Goal: Information Seeking & Learning: Learn about a topic

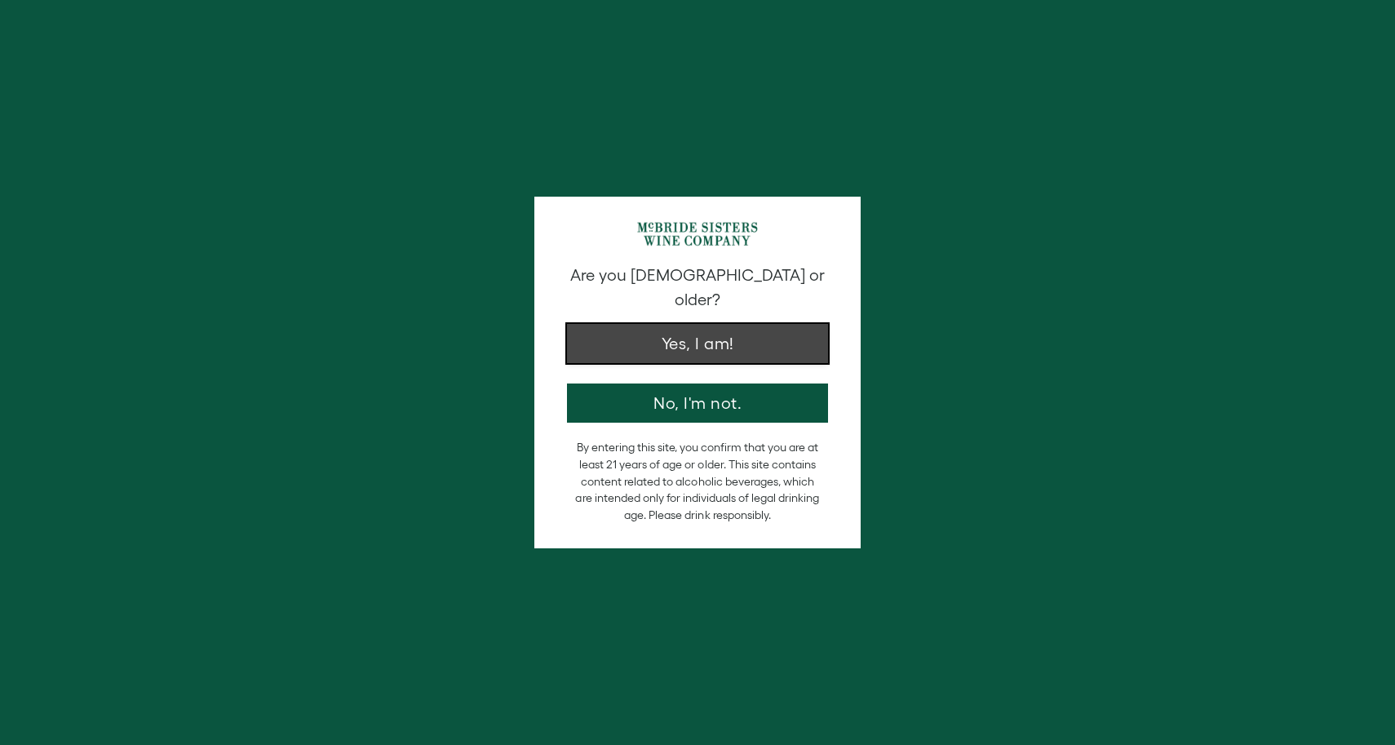
click at [683, 324] on button "Yes, I am!" at bounding box center [697, 343] width 261 height 39
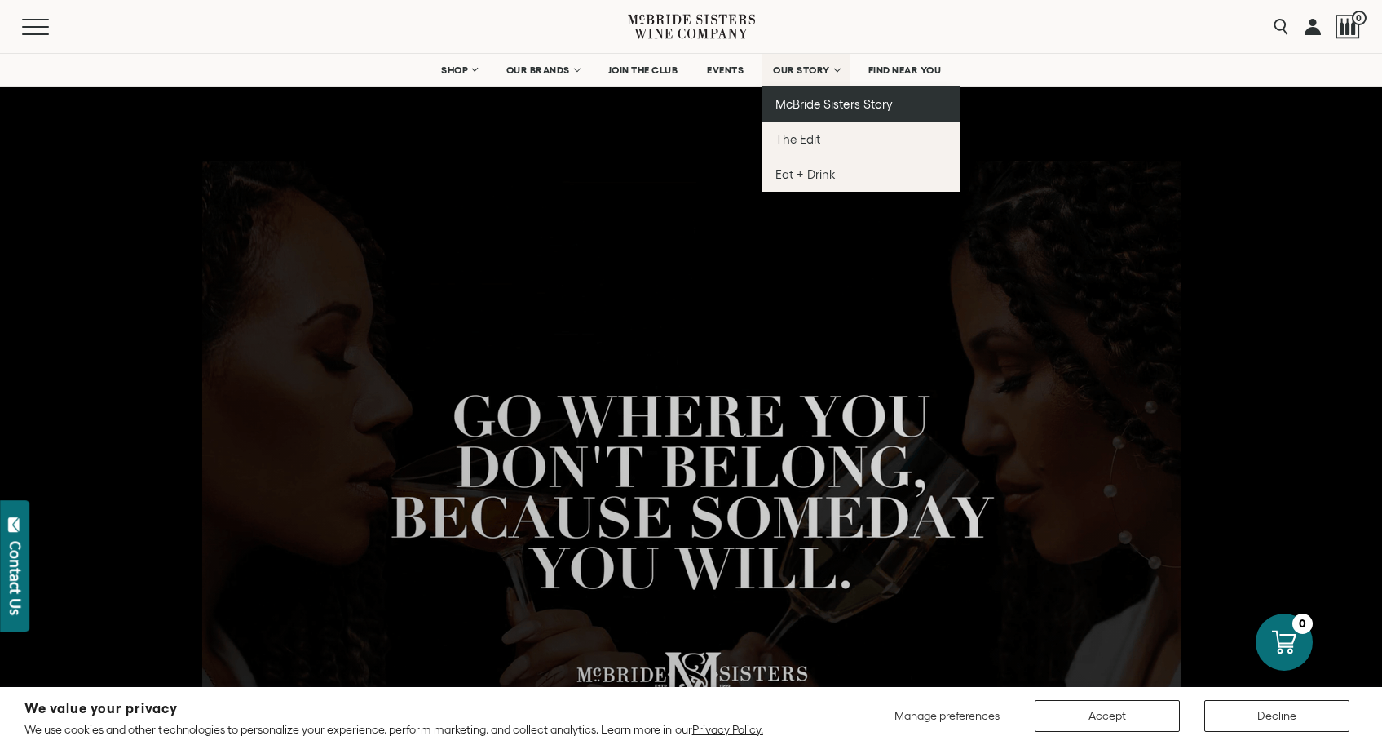
click at [821, 102] on span "McBride Sisters Story" at bounding box center [834, 104] width 117 height 14
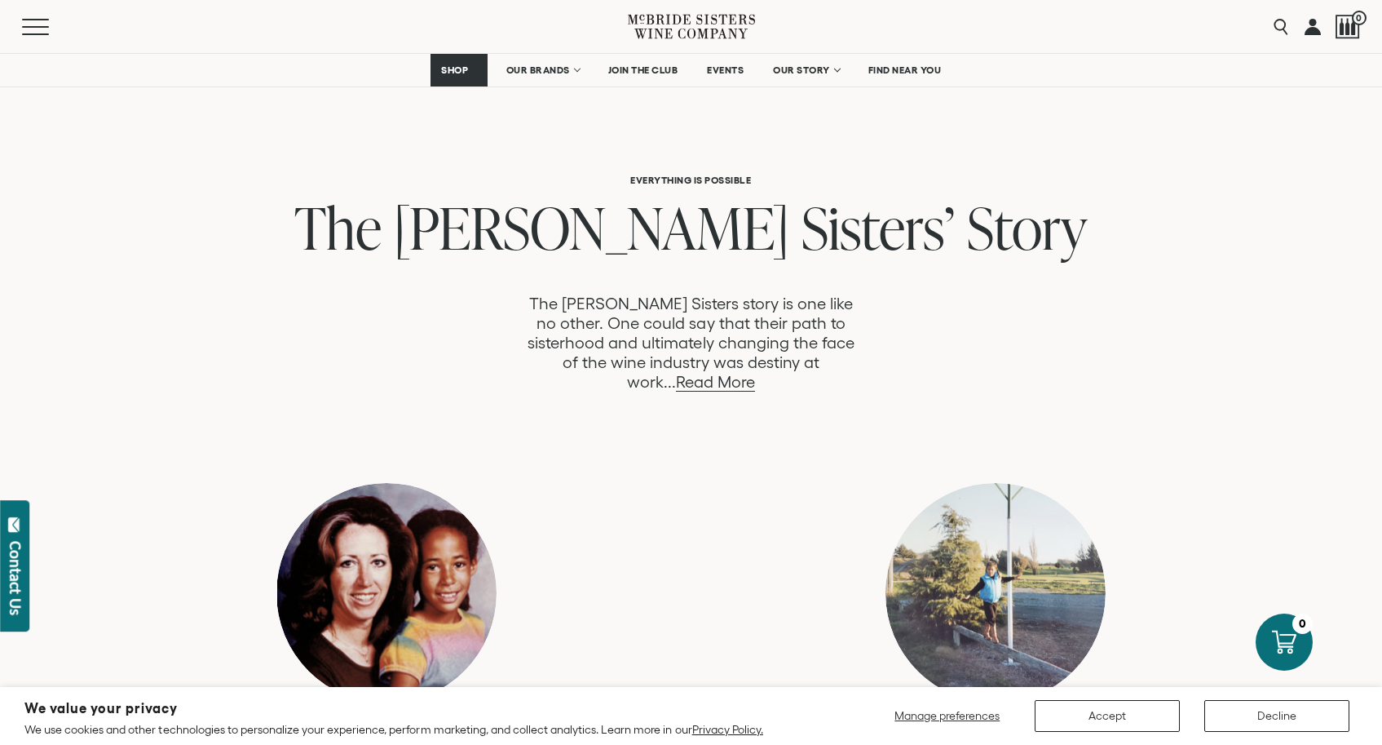
scroll to position [758, 0]
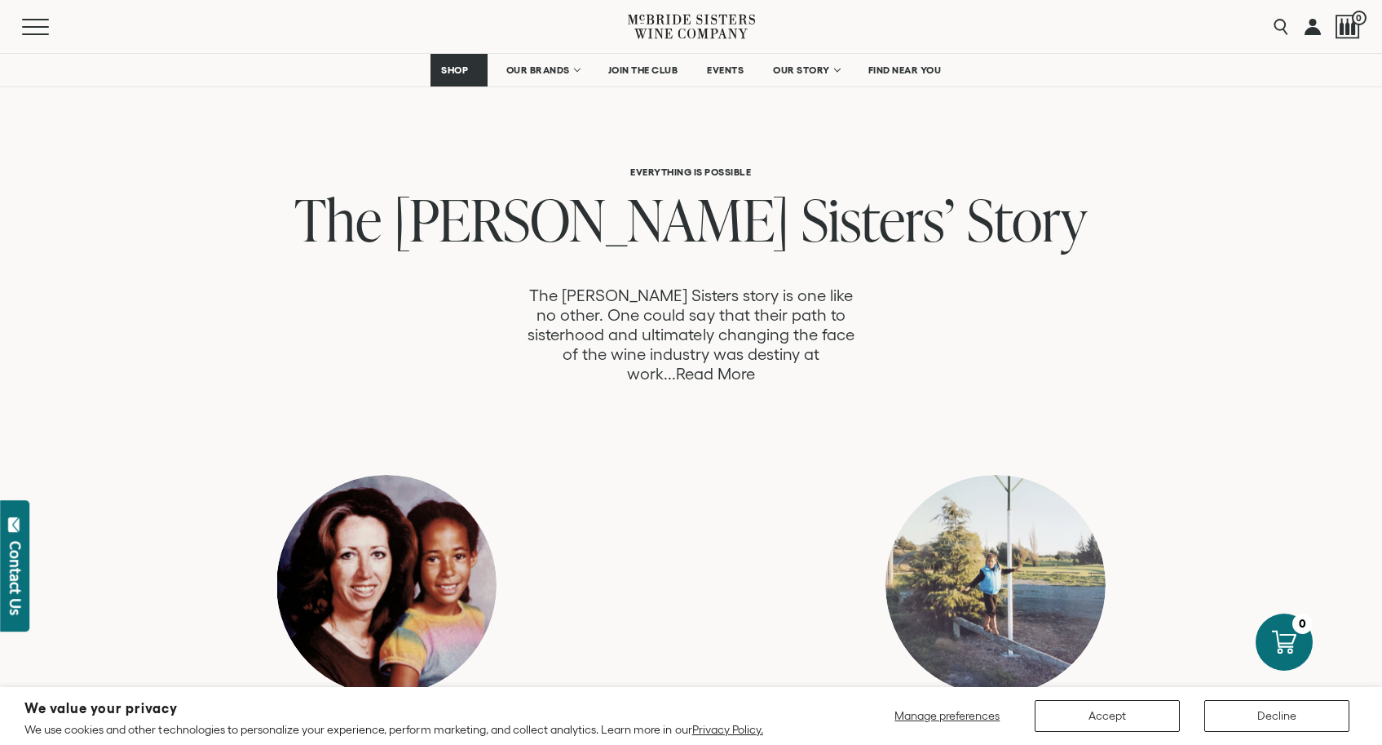
click at [755, 365] on link "Read More" at bounding box center [715, 374] width 79 height 19
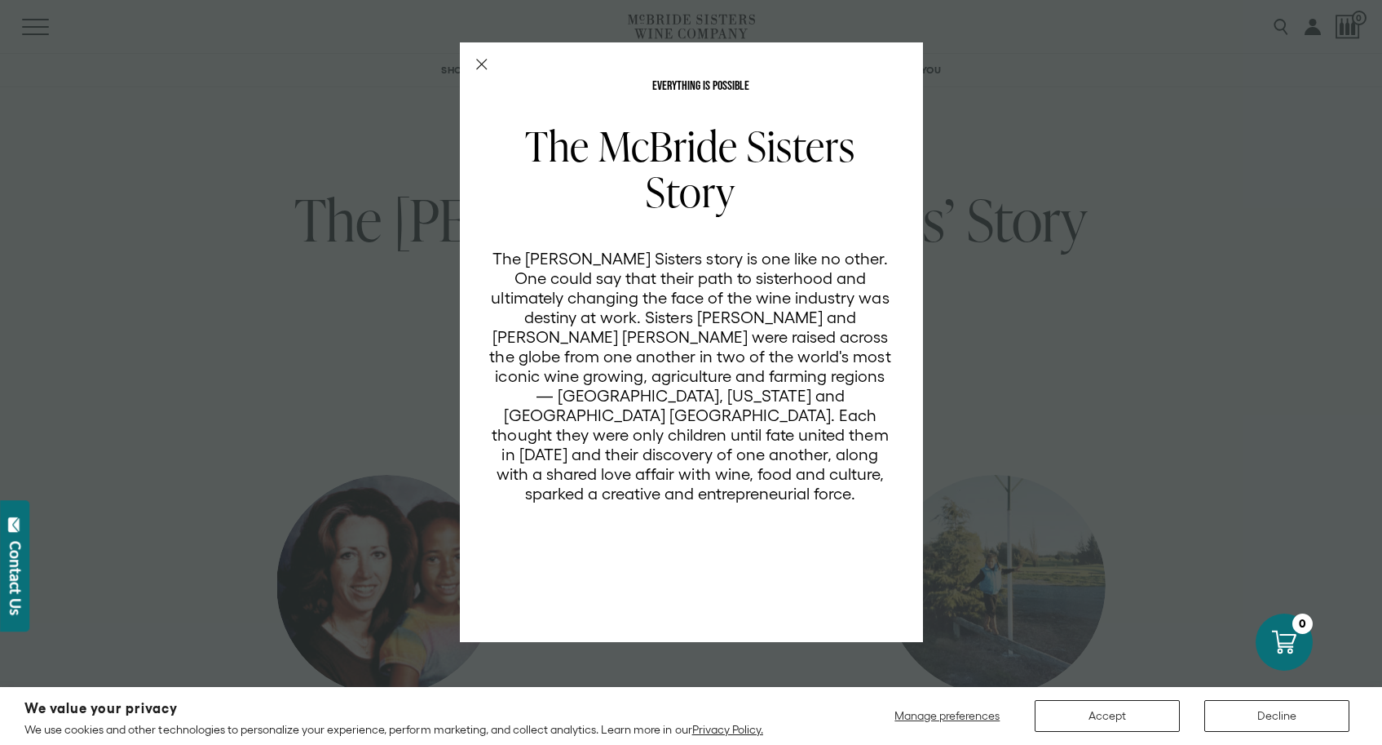
click at [479, 61] on line "Close Modal" at bounding box center [481, 65] width 10 height 10
